Goal: Task Accomplishment & Management: Use online tool/utility

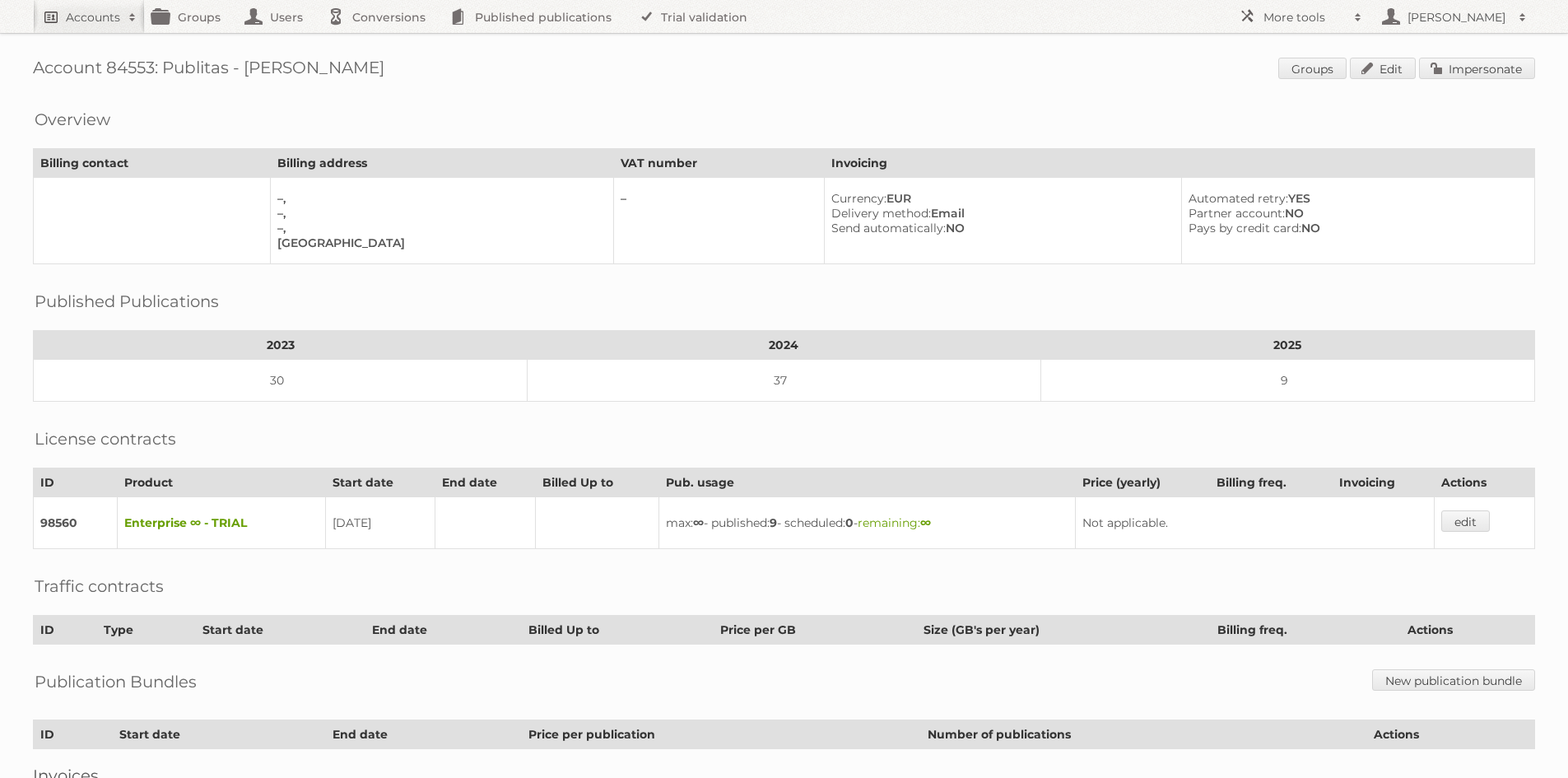
click at [83, 21] on h2 "Accounts" at bounding box center [93, 17] width 54 height 17
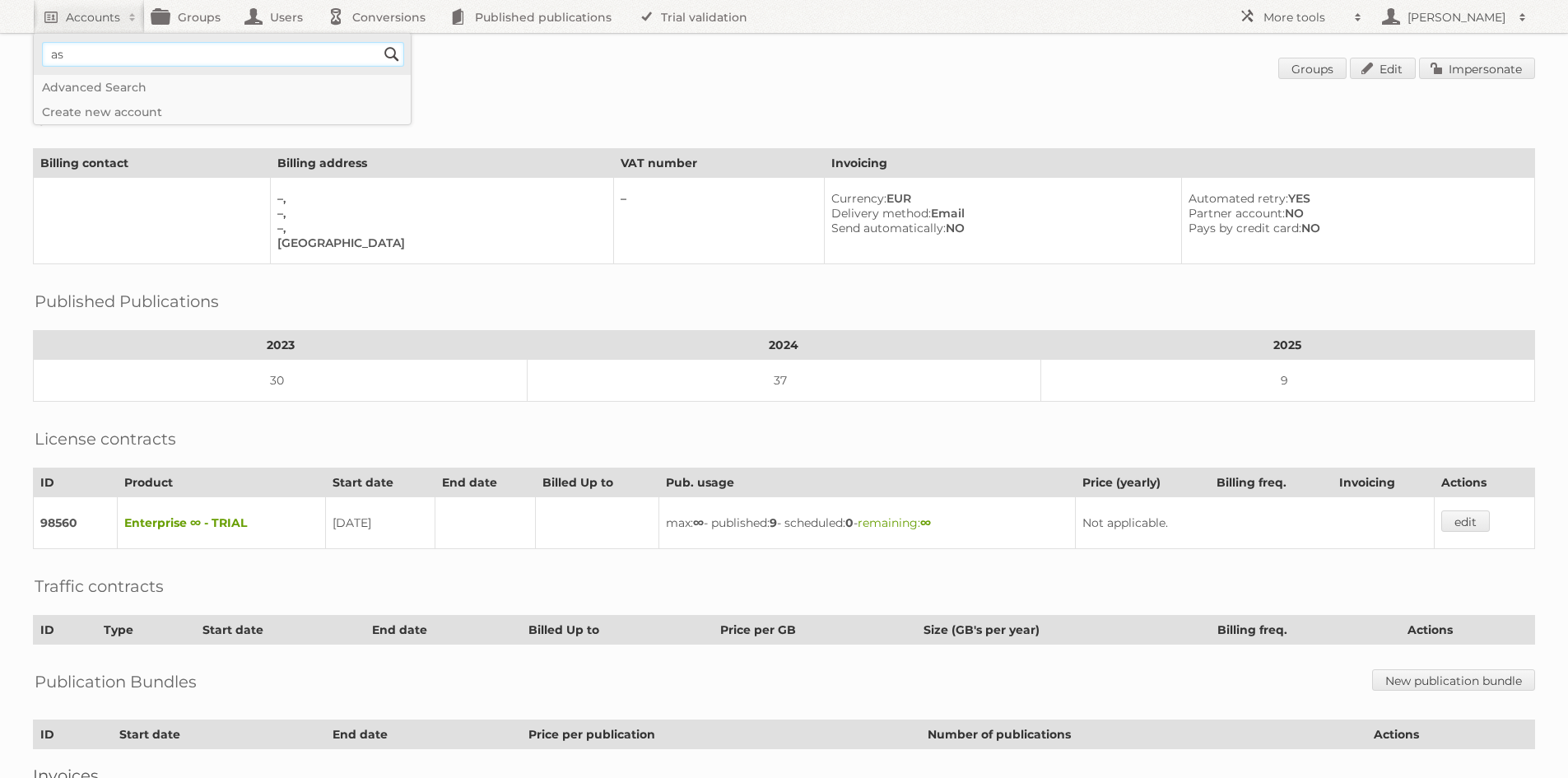
type input"] "a"
type input"] "kruidvat"
click at [380, 42] on input "Search" at bounding box center [392, 54] width 25 height 25
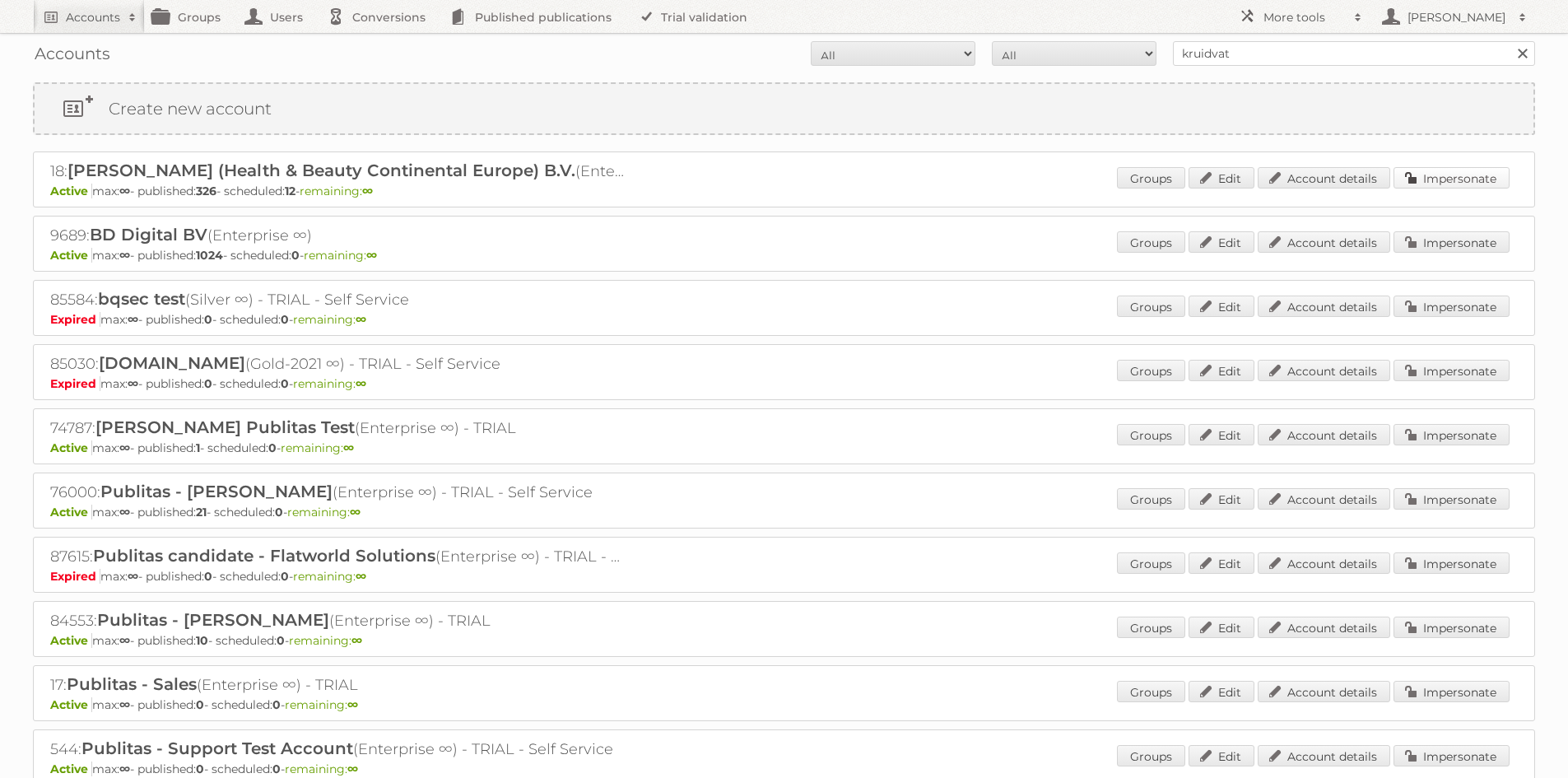
click at [1443, 168] on link "Impersonate" at bounding box center [1451, 178] width 116 height 21
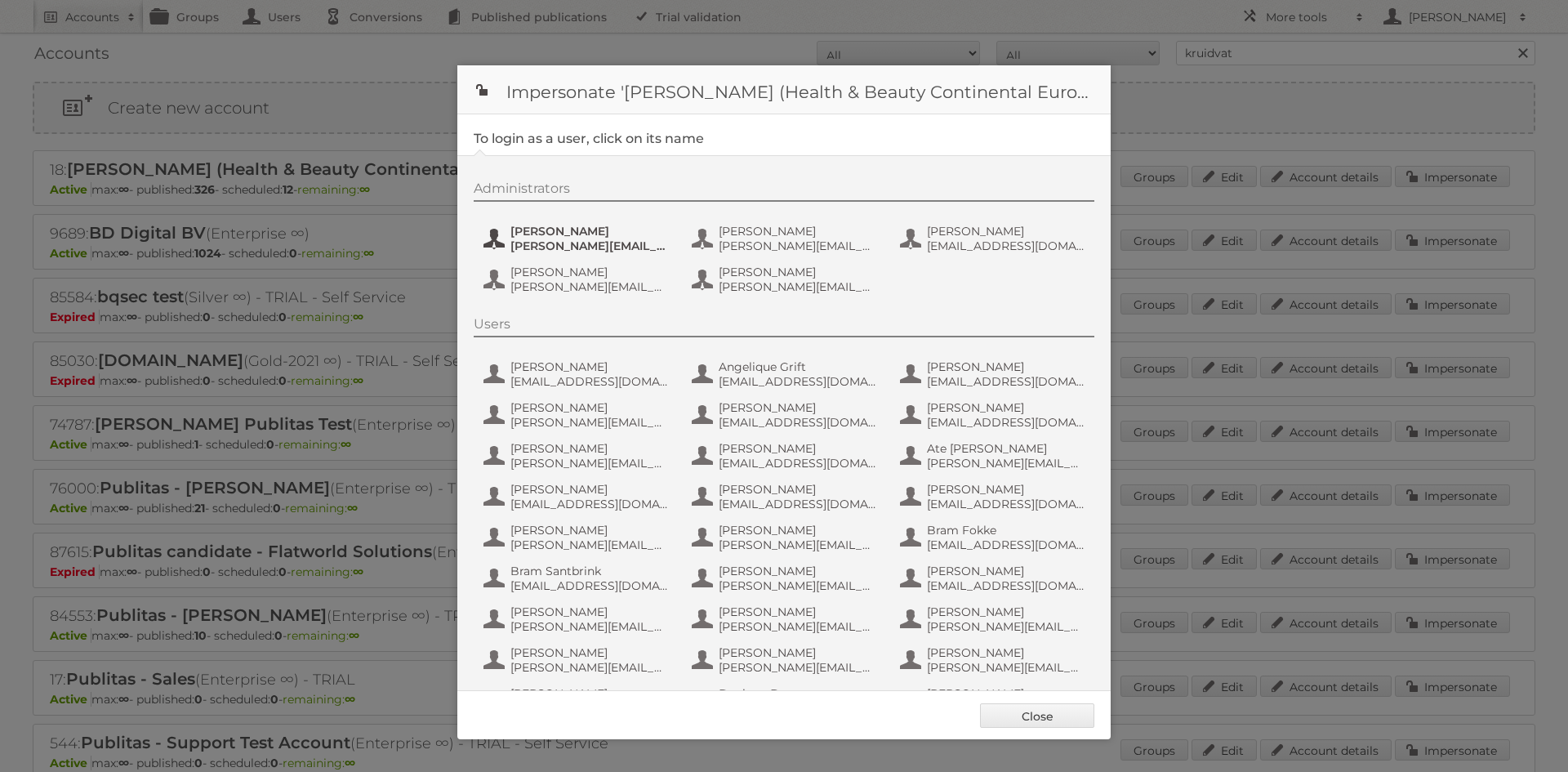
click at [537, 241] on span "[PERSON_NAME][EMAIL_ADDRESS][DOMAIN_NAME]" at bounding box center [590, 245] width 158 height 15
